Goal: Task Accomplishment & Management: Manage account settings

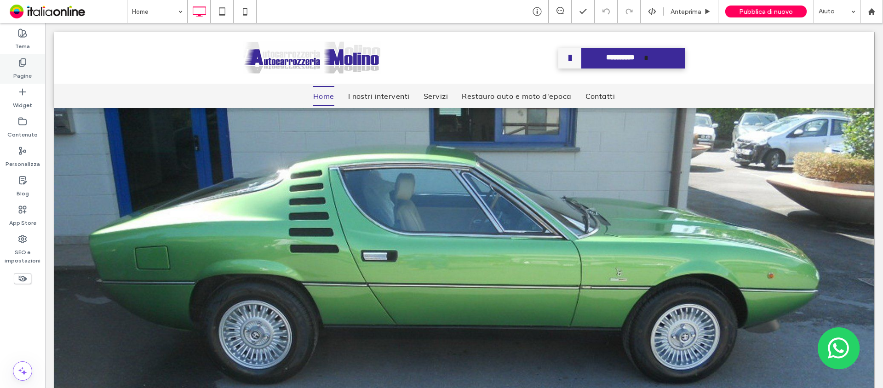
click at [24, 71] on label "Pagine" at bounding box center [22, 73] width 18 height 13
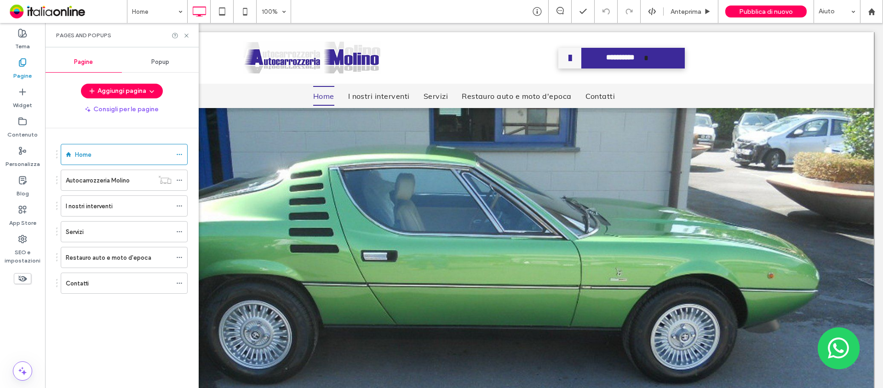
click at [159, 57] on div "Popup" at bounding box center [160, 62] width 77 height 20
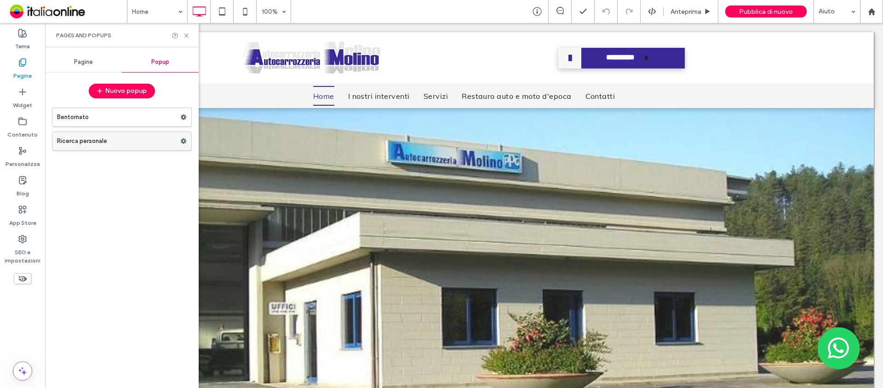
click at [124, 143] on label "Ricerca personale" at bounding box center [118, 141] width 123 height 18
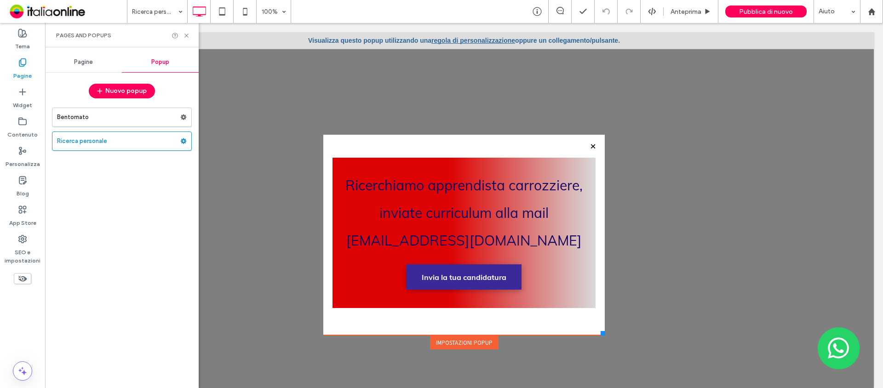
click at [117, 259] on div "Bentornato Ricerca personale" at bounding box center [122, 243] width 140 height 281
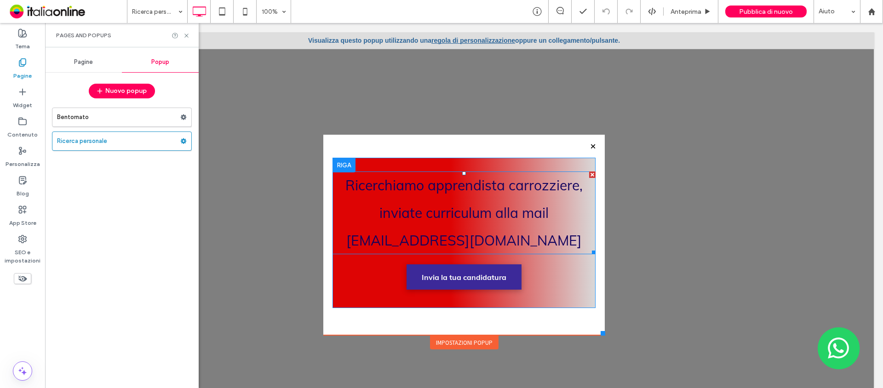
click at [441, 182] on span "Ricerchiamo apprendista carrozziere, inviate curriculum alla mail molincar@tin.…" at bounding box center [463, 213] width 237 height 73
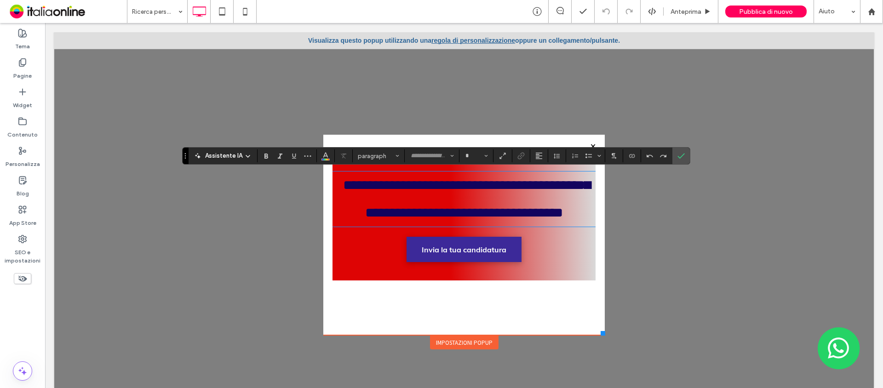
type input "****"
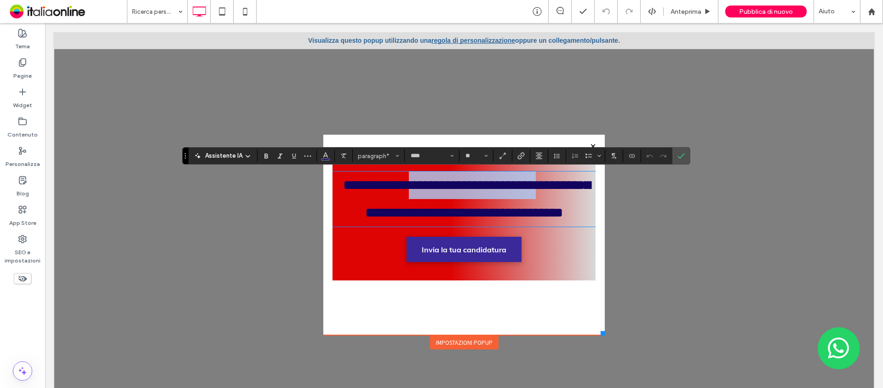
drag, startPoint x: 420, startPoint y: 184, endPoint x: 566, endPoint y: 194, distance: 146.1
click at [565, 187] on span "**********" at bounding box center [466, 198] width 247 height 41
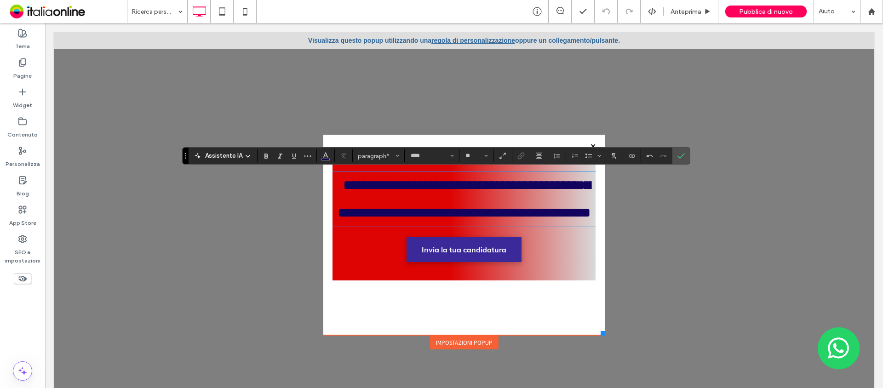
type input "**"
drag, startPoint x: 677, startPoint y: 158, endPoint x: 632, endPoint y: 132, distance: 52.0
click at [678, 158] on icon "Conferma" at bounding box center [681, 155] width 7 height 7
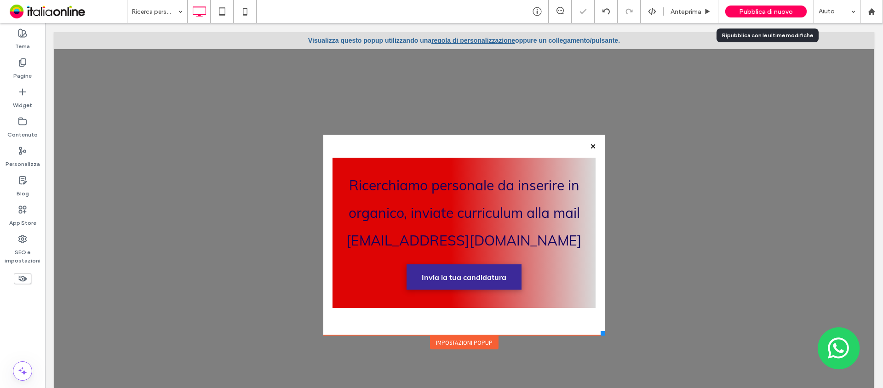
click at [706, 12] on span "Pubblica di nuovo" at bounding box center [766, 12] width 54 height 8
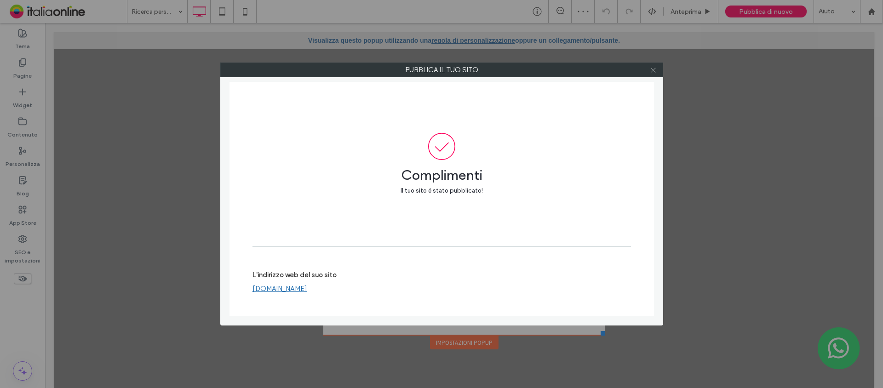
click at [655, 69] on icon at bounding box center [653, 70] width 7 height 7
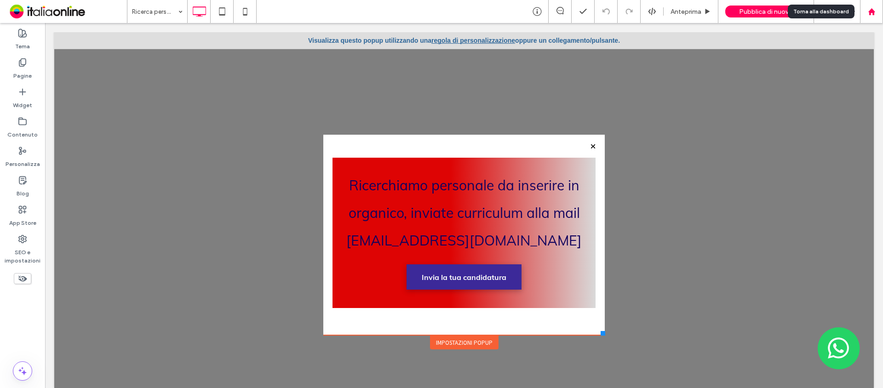
click at [706, 11] on use at bounding box center [871, 11] width 7 height 7
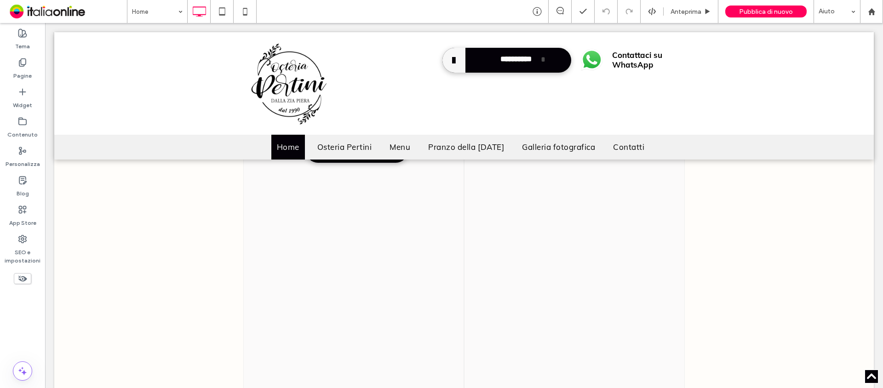
scroll to position [3634, 0]
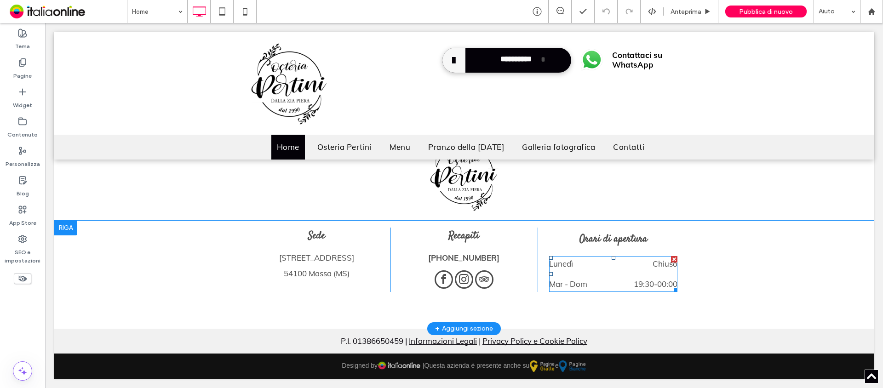
click at [621, 279] on dd "19:30 - 00:00" at bounding box center [640, 284] width 76 height 16
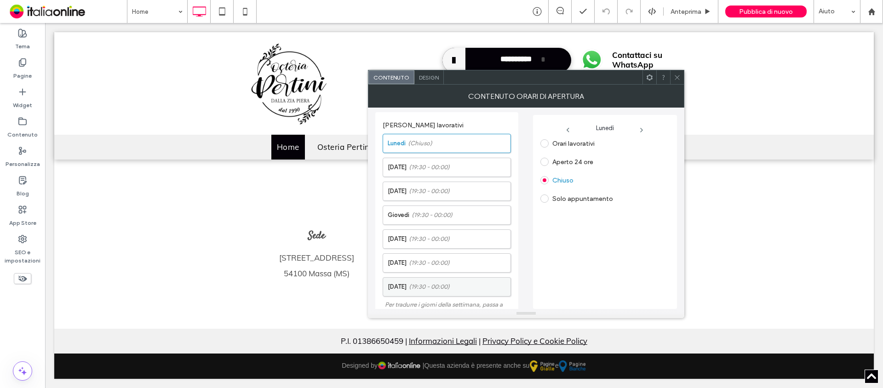
click at [436, 284] on span "(19:30 - 00:00)" at bounding box center [429, 286] width 41 height 9
click at [630, 181] on button "Aggiungi orario" at bounding box center [600, 180] width 121 height 11
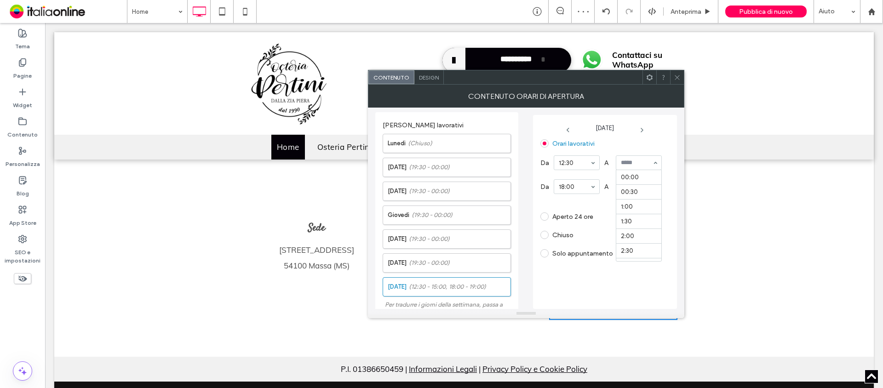
scroll to position [442, 0]
click at [543, 192] on label "Da" at bounding box center [544, 186] width 9 height 17
click at [644, 201] on div "Rimuovi orario" at bounding box center [644, 202] width 36 height 7
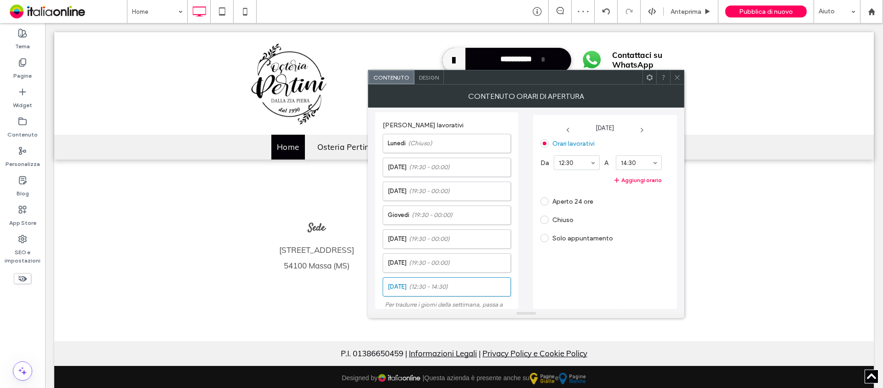
click at [678, 78] on icon at bounding box center [677, 77] width 7 height 7
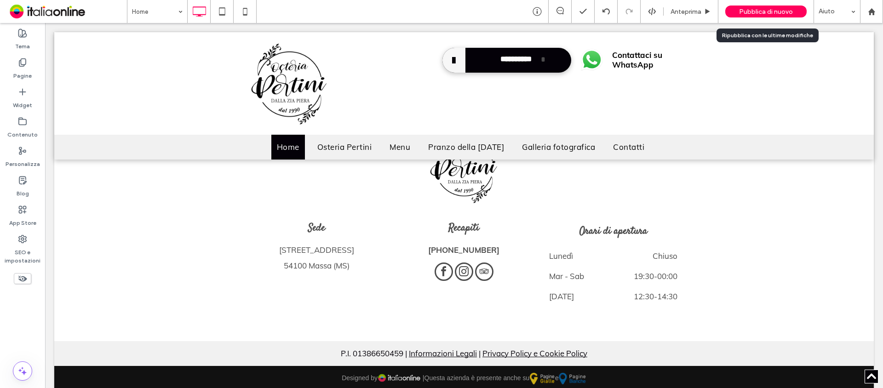
click at [753, 10] on span "Pubblica di nuovo" at bounding box center [766, 12] width 54 height 8
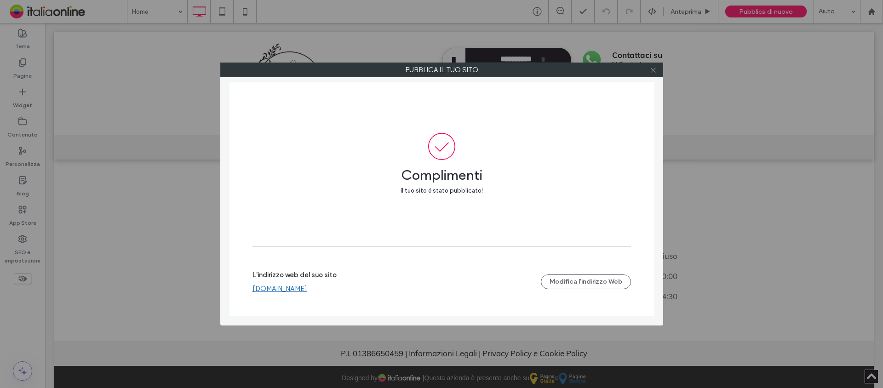
click at [652, 71] on icon at bounding box center [653, 70] width 7 height 7
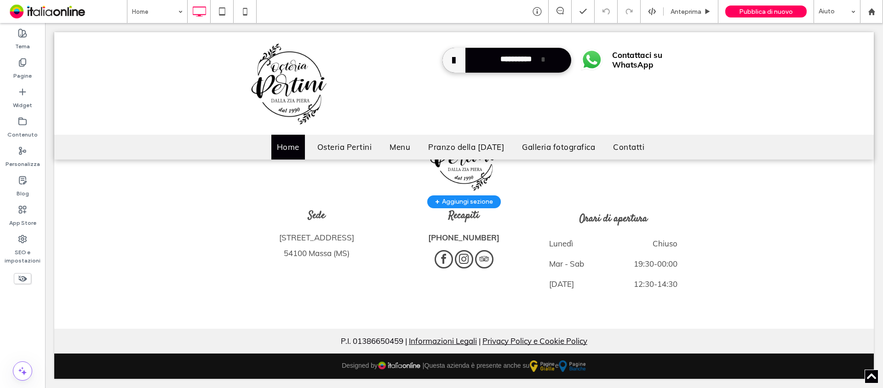
scroll to position [3654, 0]
drag, startPoint x: 249, startPoint y: 16, endPoint x: 267, endPoint y: 22, distance: 18.6
click at [249, 15] on icon at bounding box center [245, 11] width 18 height 18
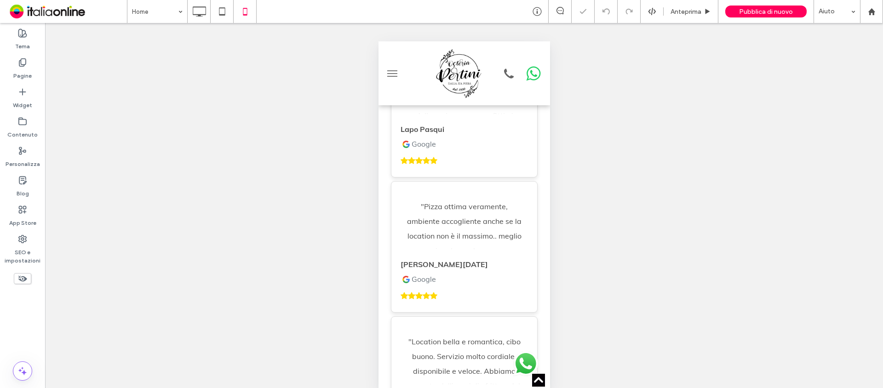
scroll to position [4025, 0]
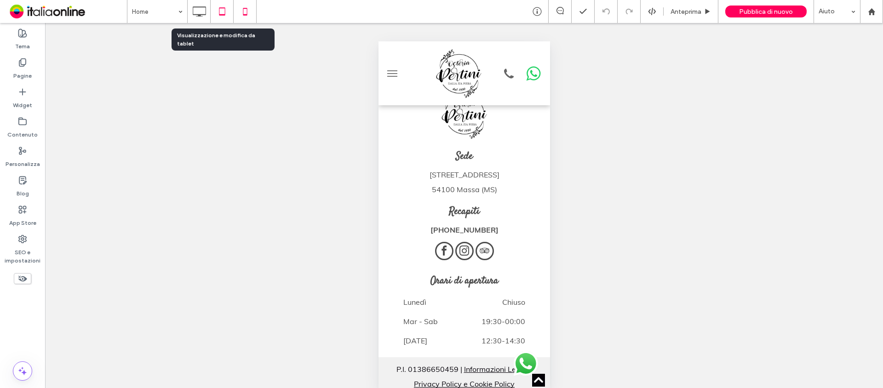
drag, startPoint x: 218, startPoint y: 17, endPoint x: 227, endPoint y: 7, distance: 13.0
click at [218, 17] on icon at bounding box center [222, 11] width 18 height 18
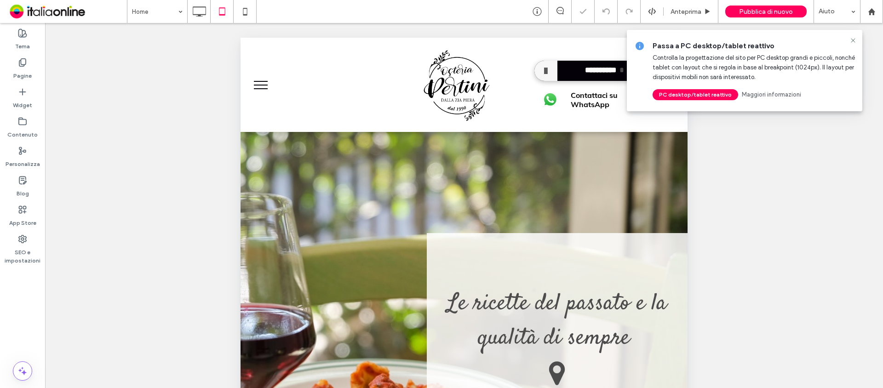
scroll to position [0, 0]
click at [873, 13] on use at bounding box center [871, 11] width 7 height 7
